Goal: Use online tool/utility: Utilize a website feature to perform a specific function

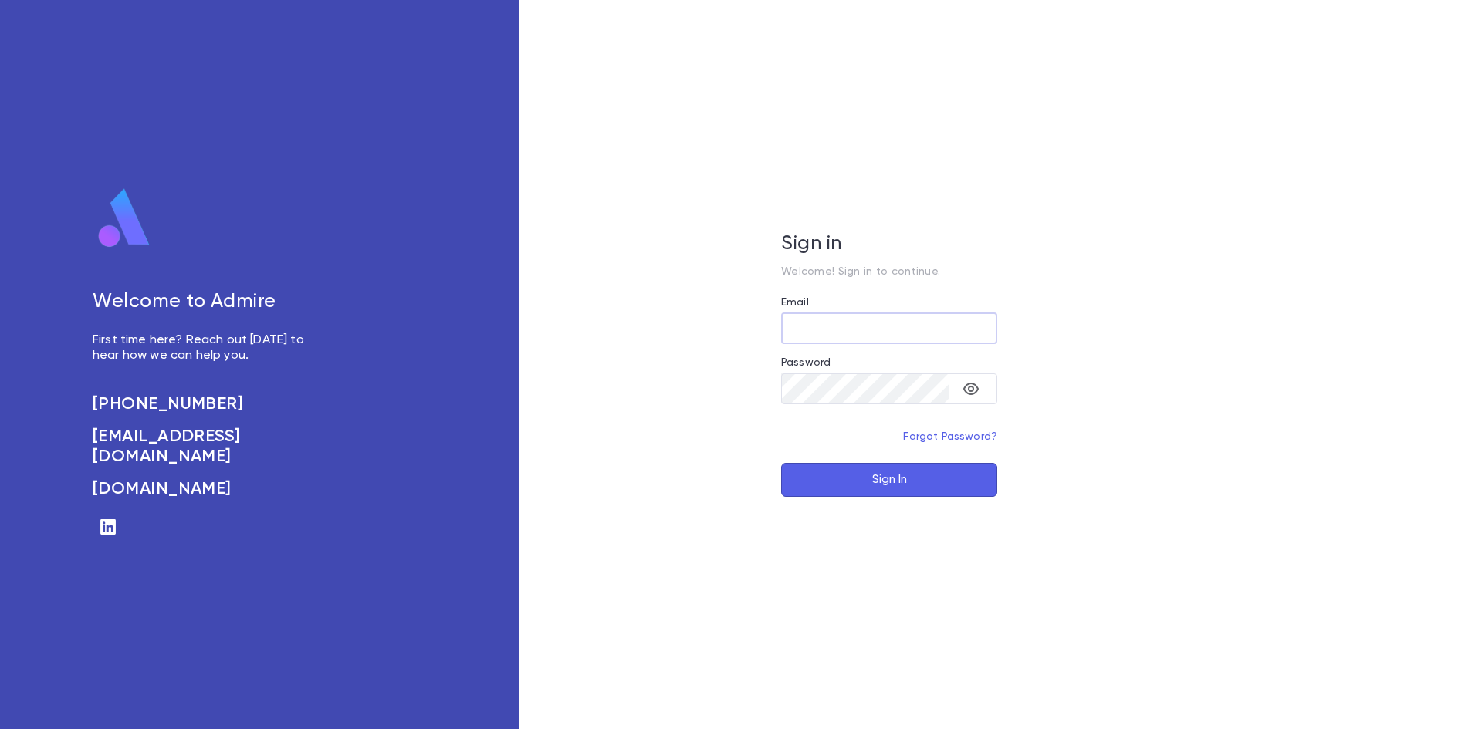
type input "**********"
click at [881, 490] on button "Sign In" at bounding box center [889, 480] width 216 height 34
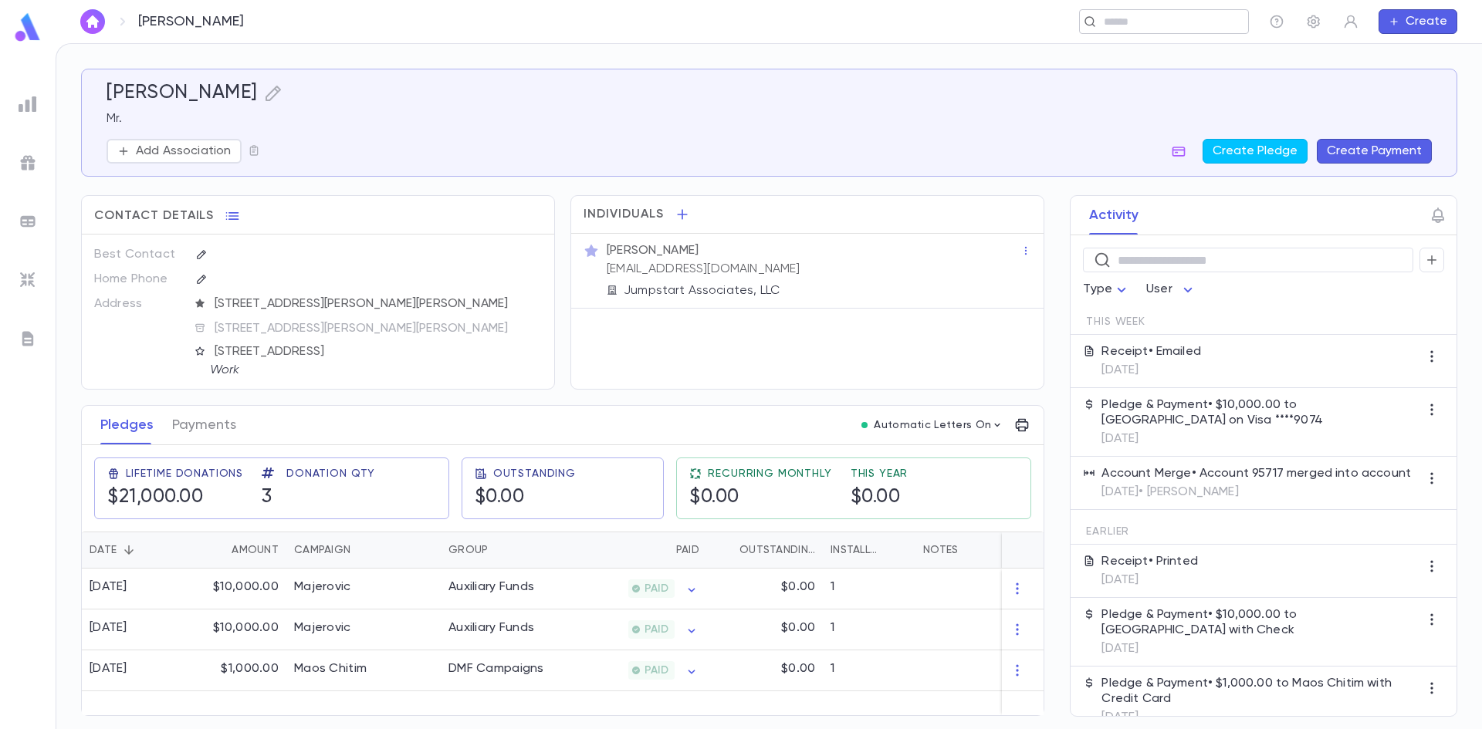
click at [1164, 24] on input "text" at bounding box center [1170, 22] width 143 height 15
click at [35, 102] on img at bounding box center [28, 104] width 19 height 19
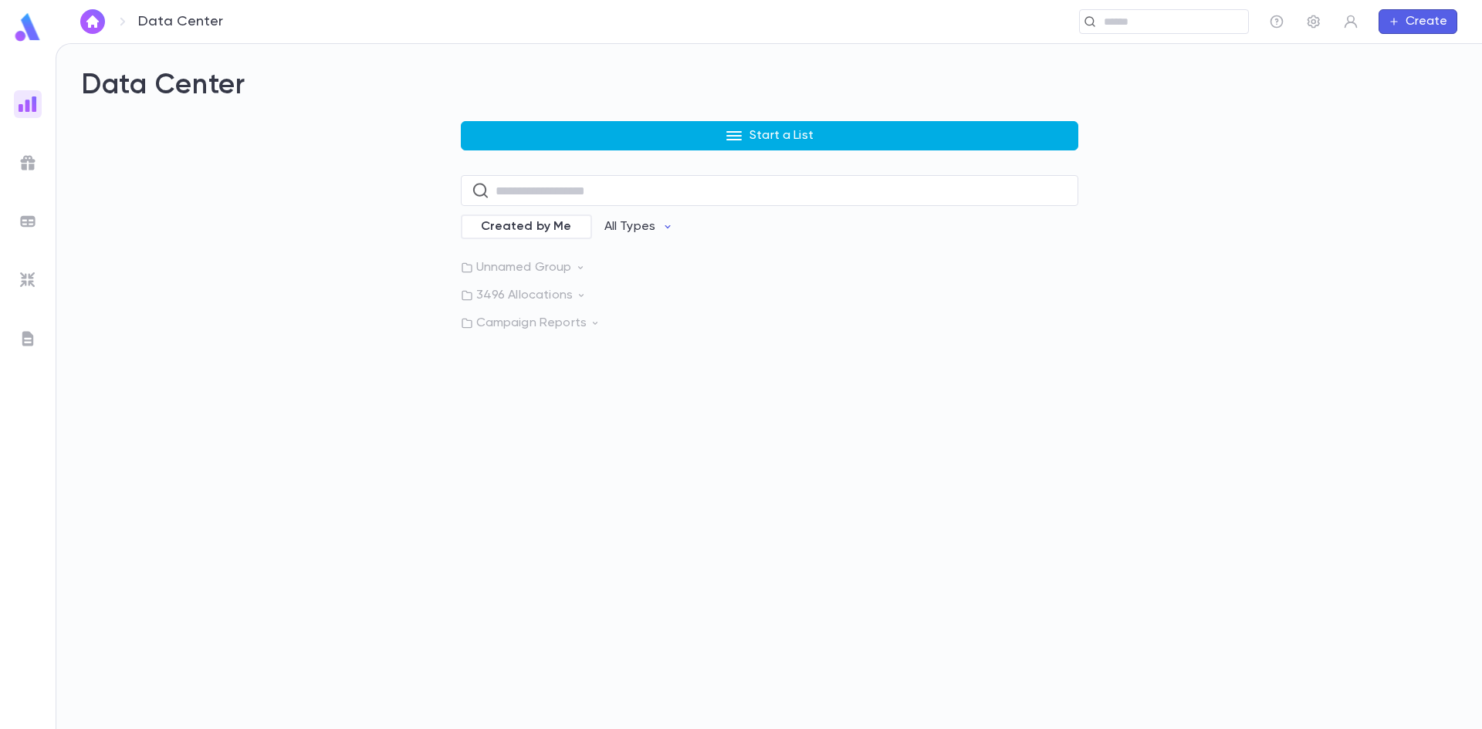
click at [665, 141] on button "Start a List" at bounding box center [769, 135] width 617 height 29
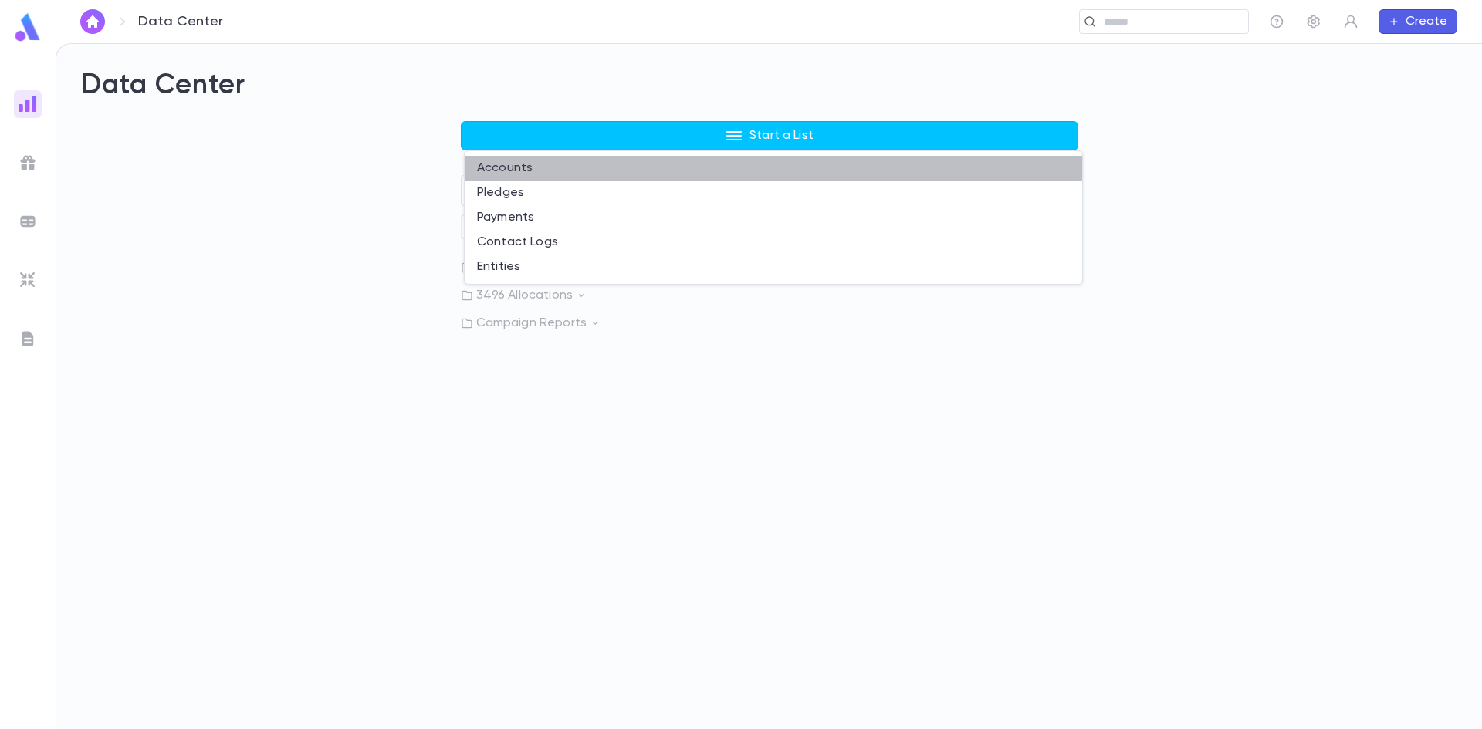
click at [536, 171] on li "Accounts" at bounding box center [773, 168] width 617 height 25
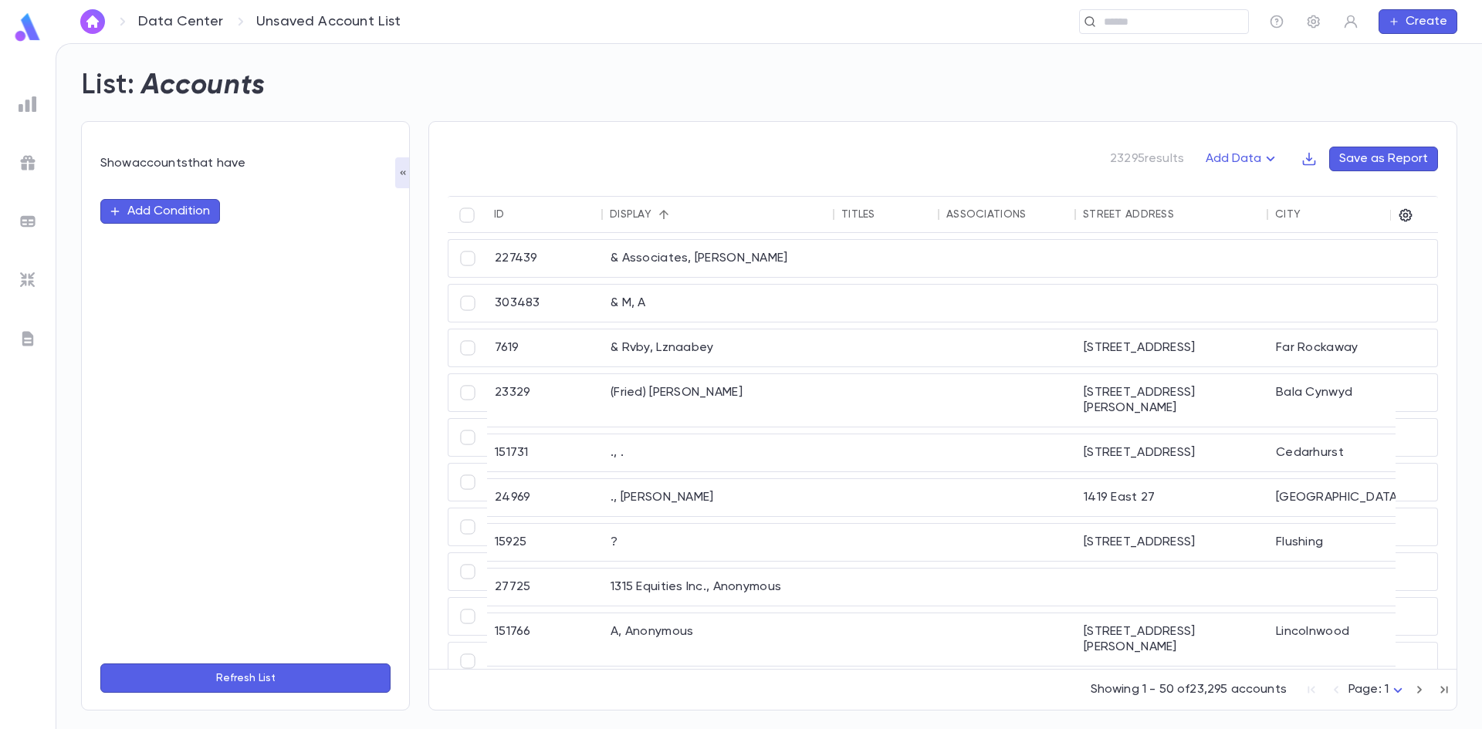
click at [153, 211] on button "Add Condition" at bounding box center [160, 211] width 120 height 25
type input "*"
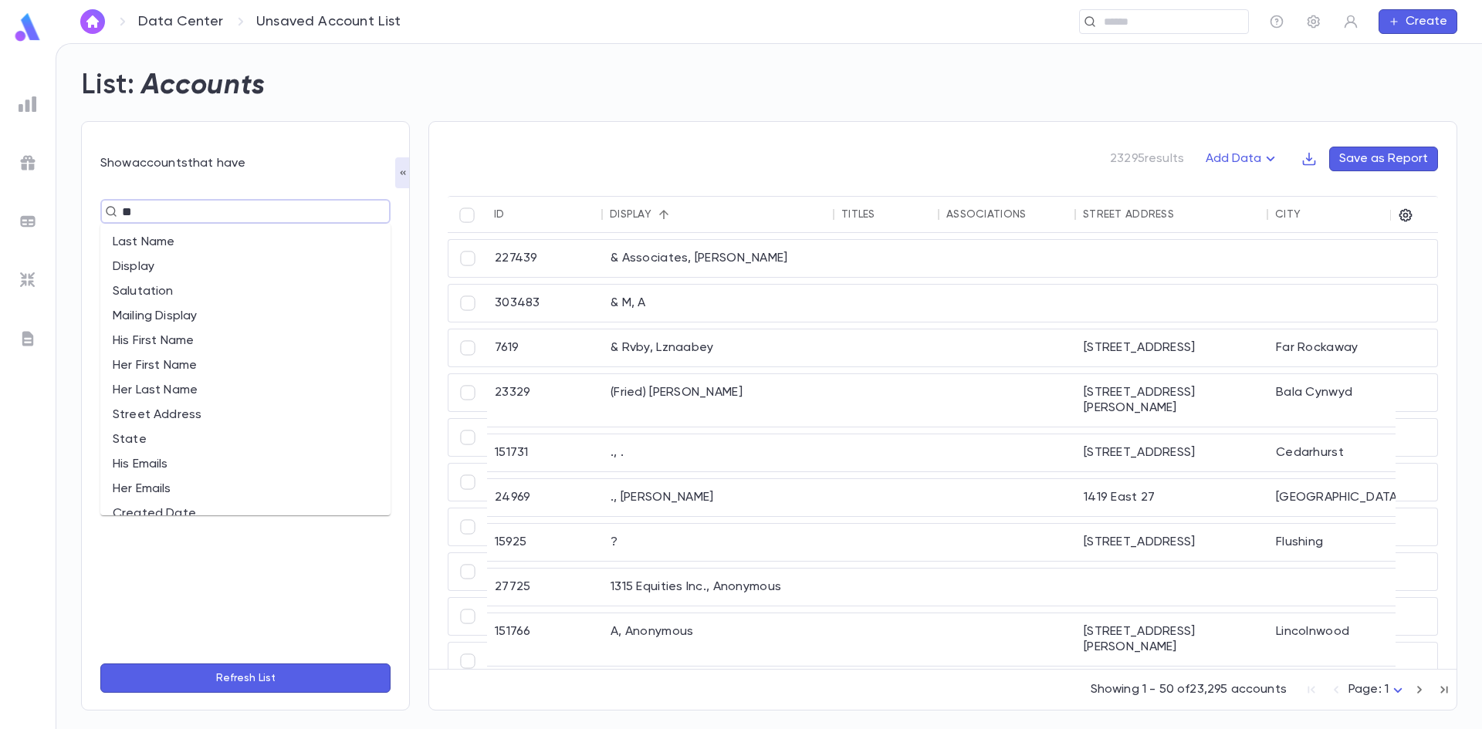
type input "***"
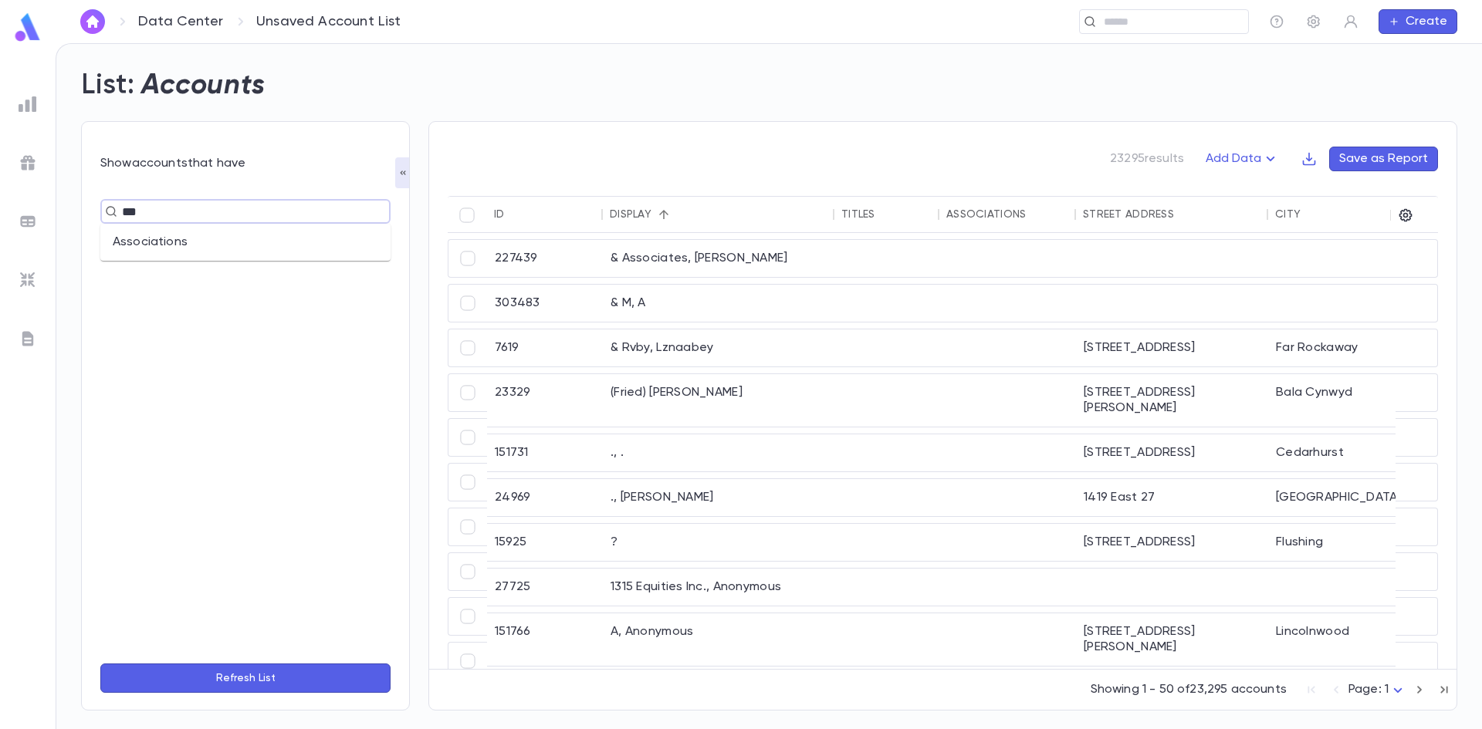
click at [202, 251] on li "Associations" at bounding box center [245, 242] width 290 height 25
click at [334, 238] on input "text" at bounding box center [303, 239] width 93 height 29
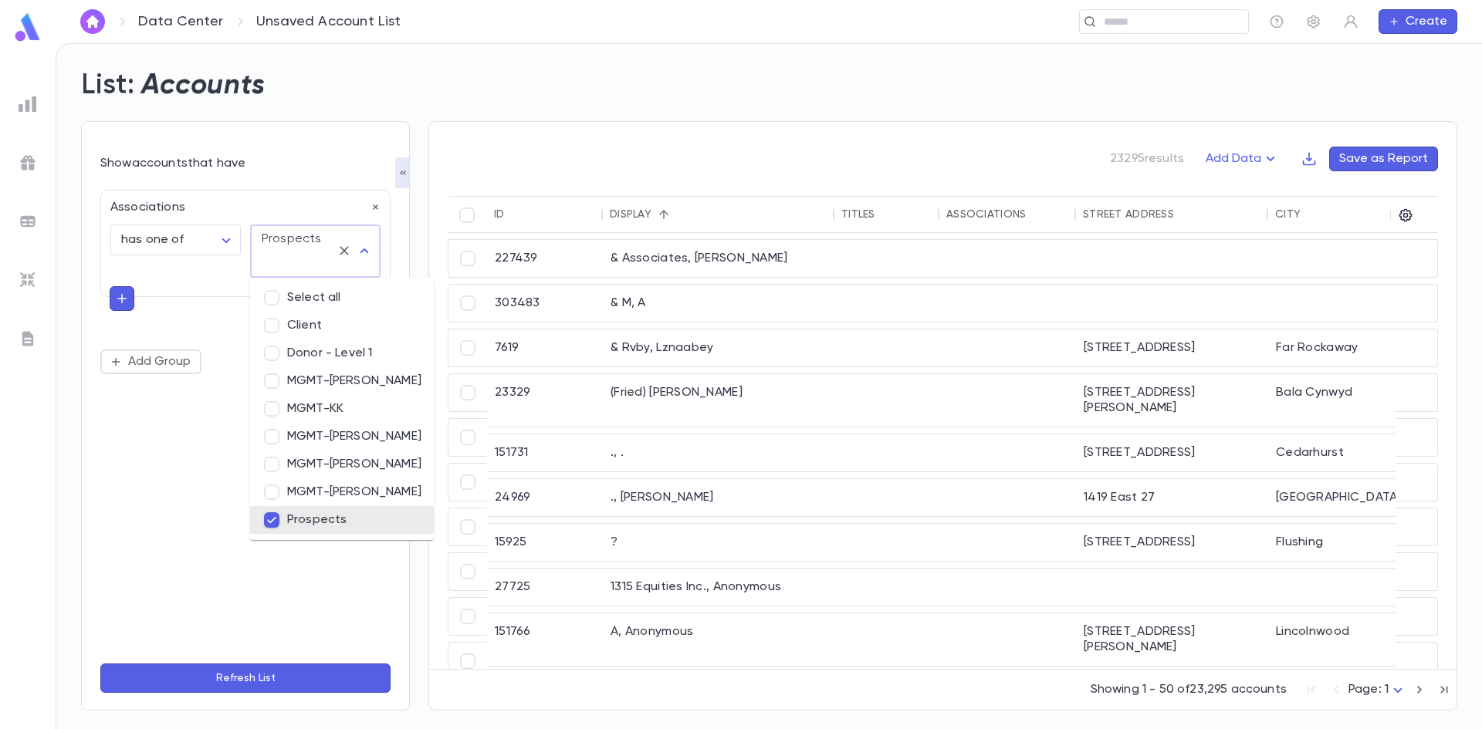
click at [259, 678] on button "Refresh List" at bounding box center [245, 678] width 290 height 29
